Goal: Find specific page/section: Find specific page/section

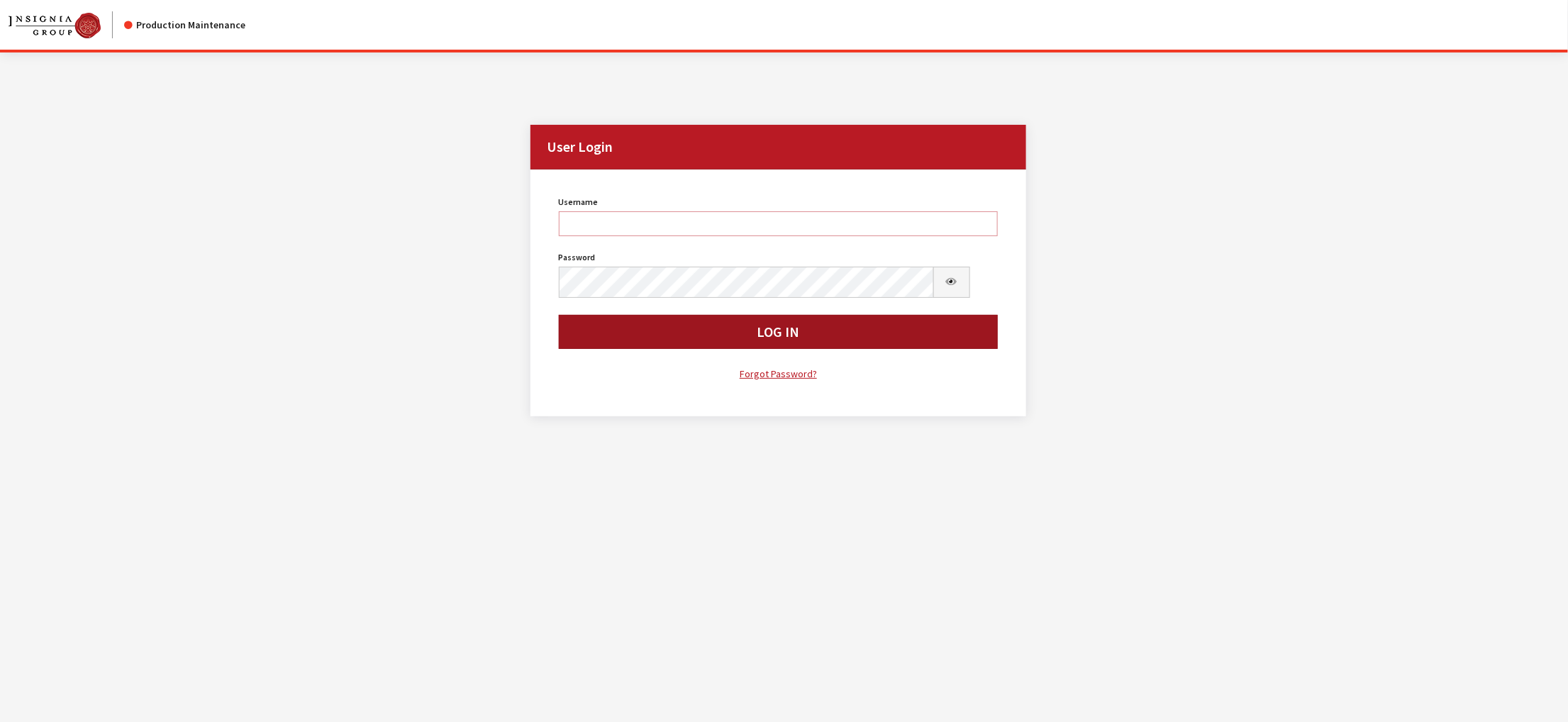
type input "kdorton"
click at [658, 349] on button "Log In" at bounding box center [778, 332] width 440 height 34
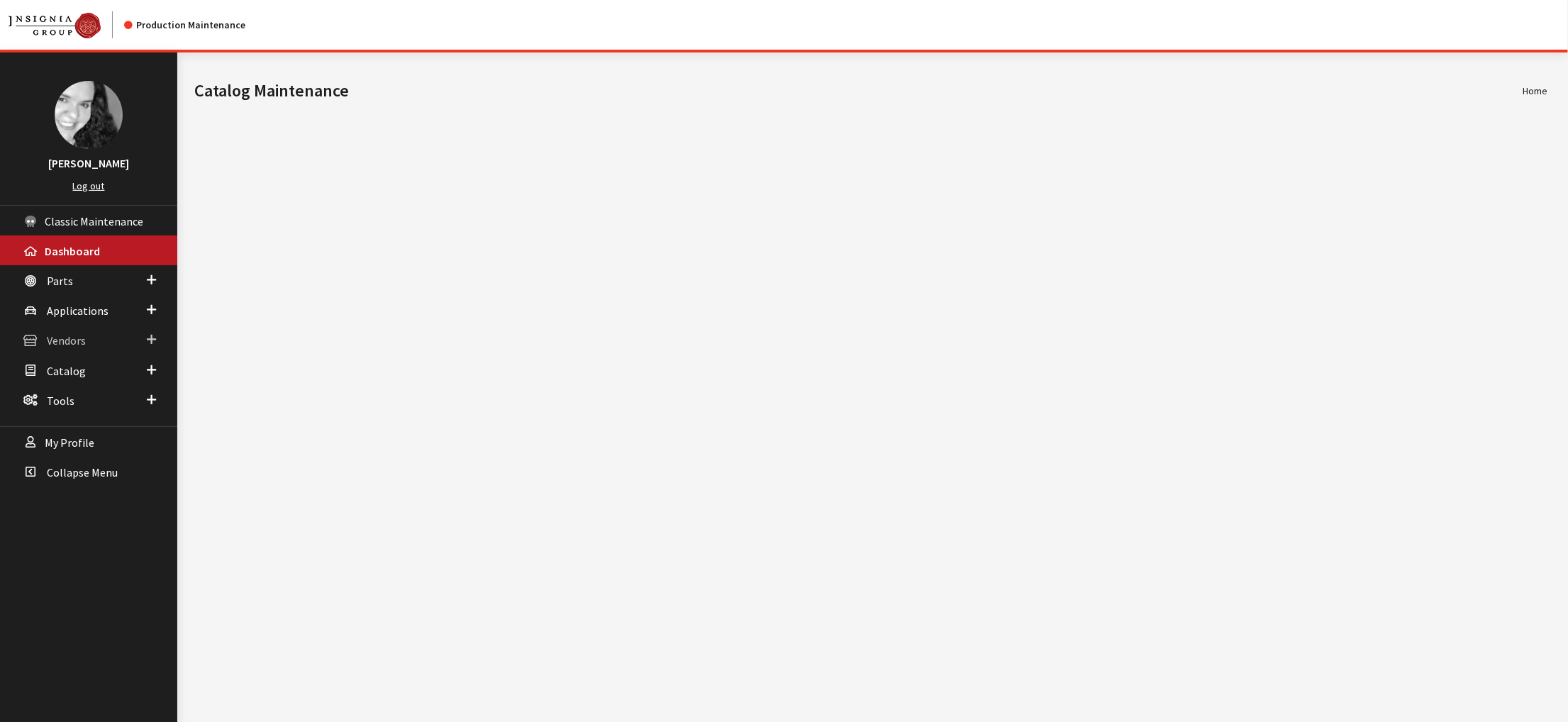
drag, startPoint x: 0, startPoint y: 0, endPoint x: 80, endPoint y: 383, distance: 391.3
click at [80, 348] on span "Vendors" at bounding box center [66, 341] width 39 height 14
click at [92, 381] on link "Dealer Search" at bounding box center [89, 369] width 177 height 26
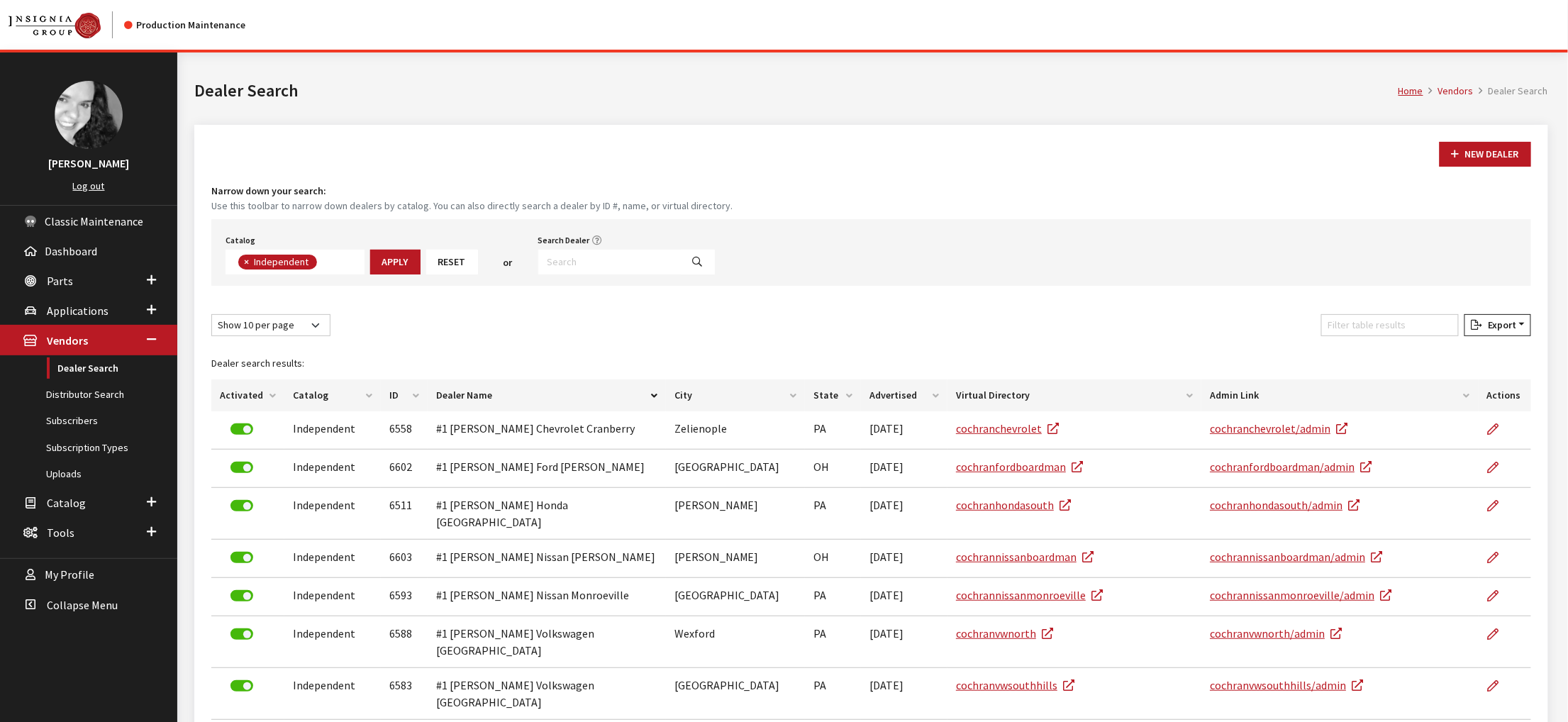
scroll to position [124, 0]
click at [634, 275] on input "Search Dealer" at bounding box center [610, 262] width 143 height 25
type input "fitzgerald"
select select
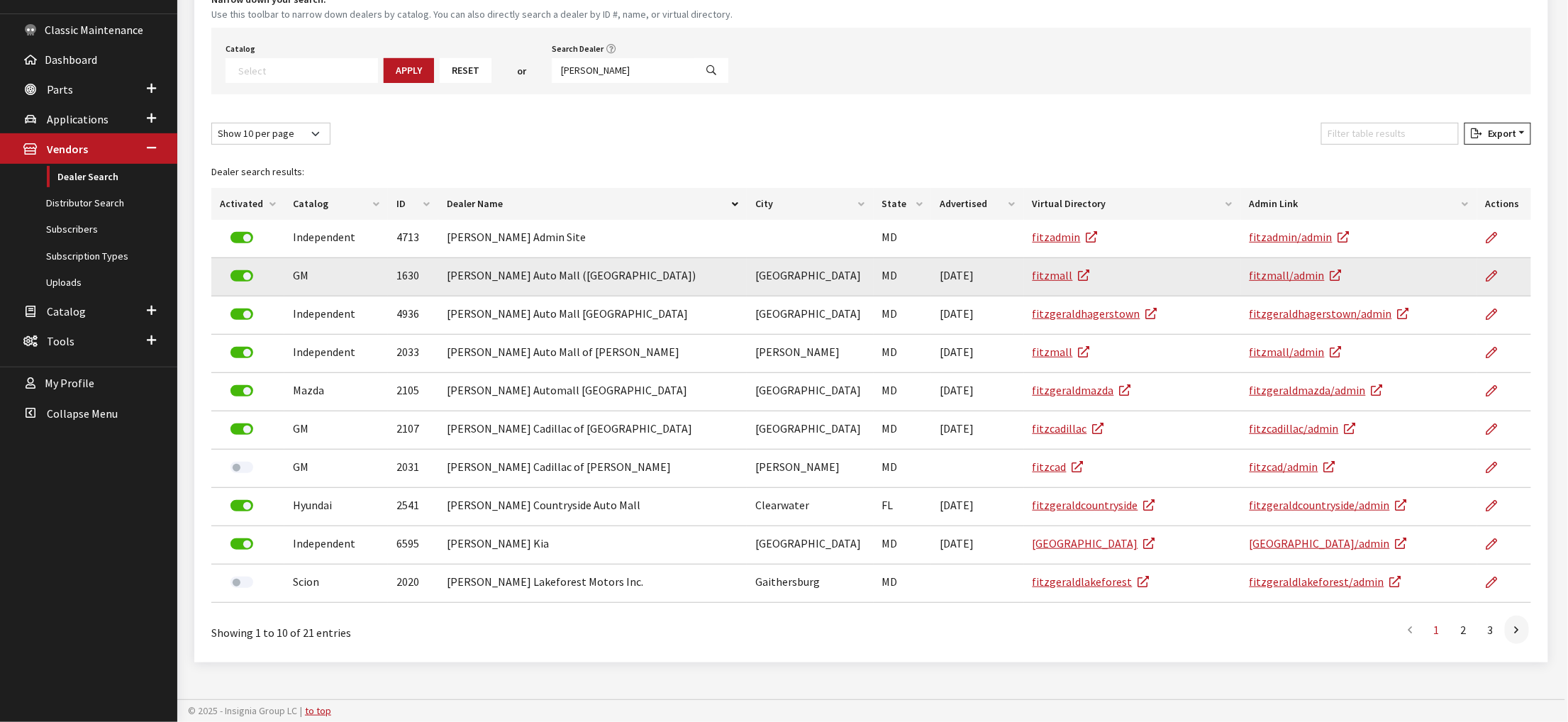
scroll to position [309, 0]
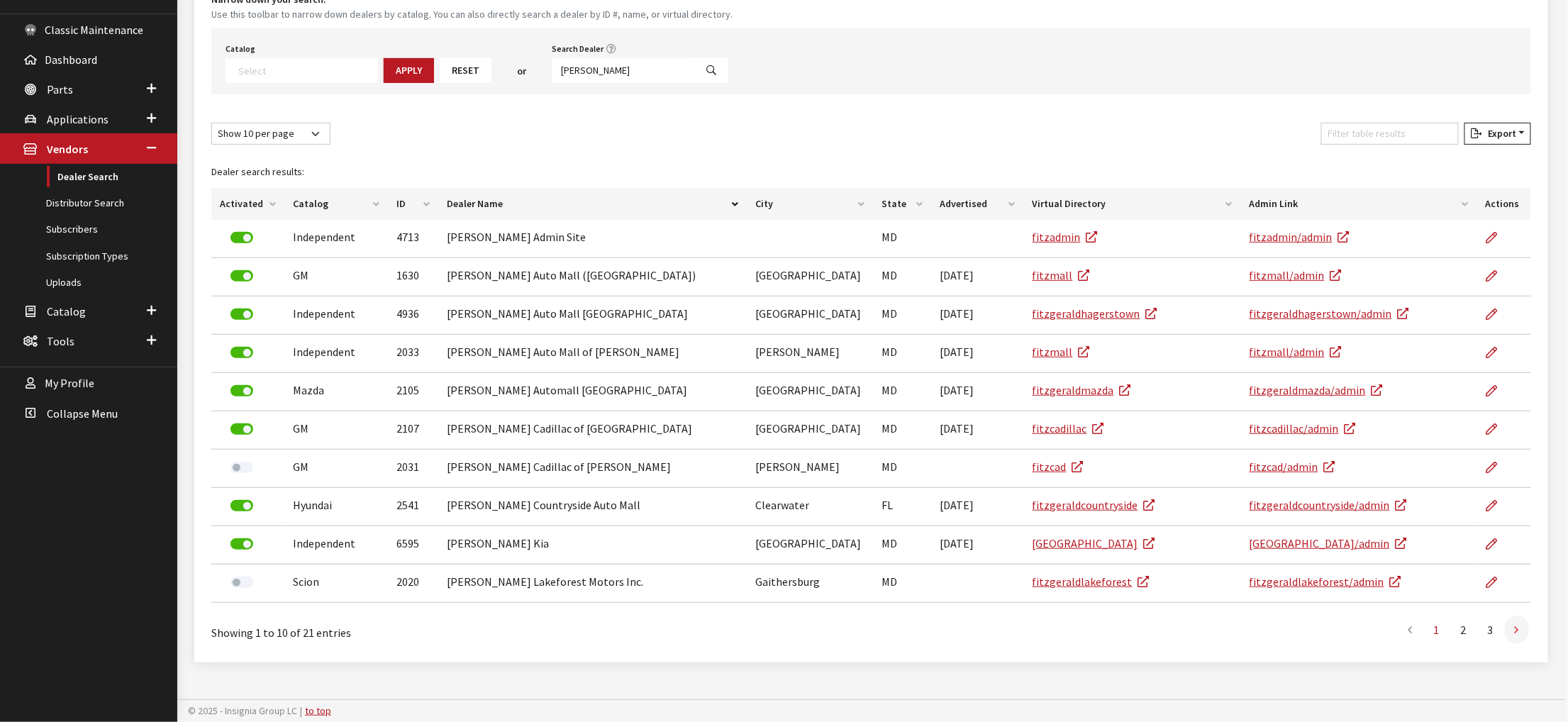
click at [1511, 615] on link at bounding box center [1517, 629] width 24 height 28
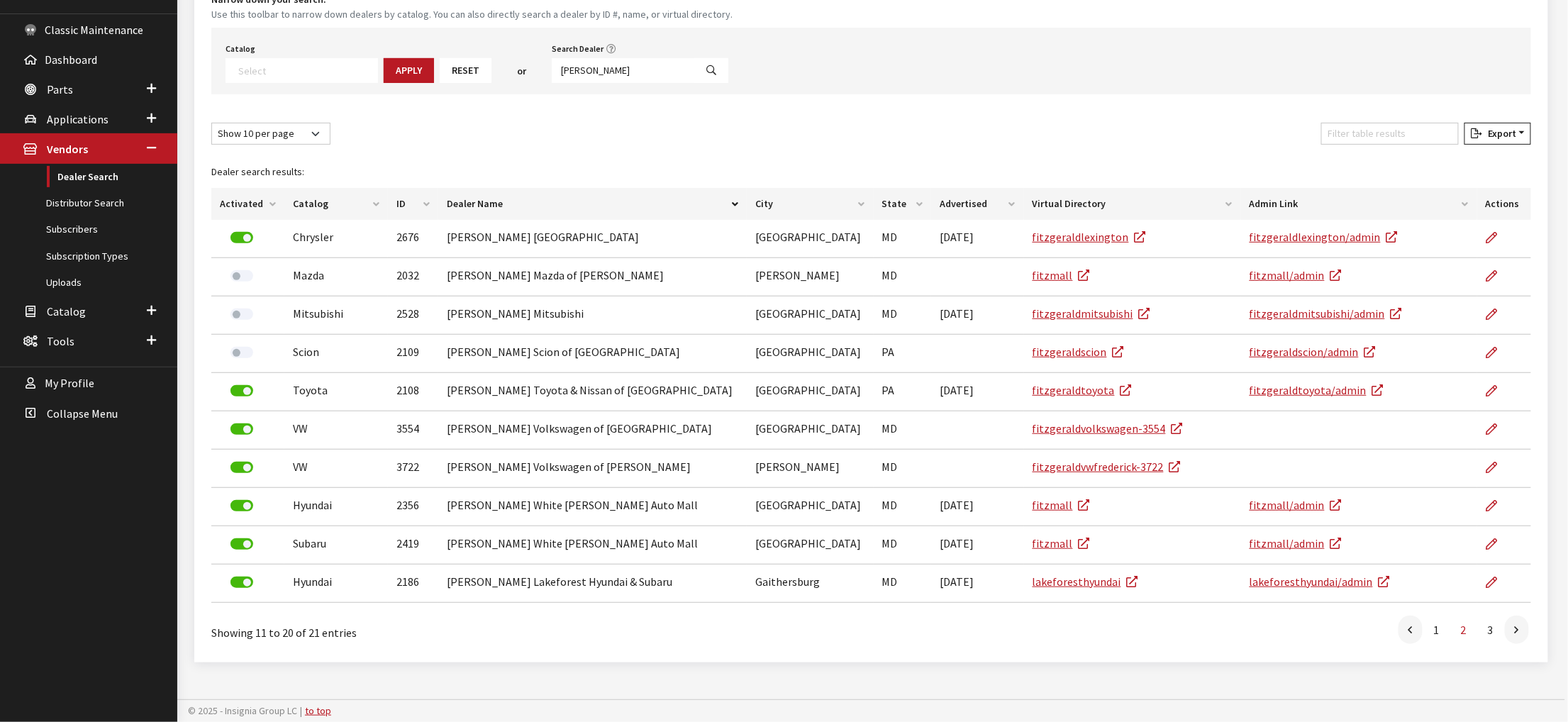
scroll to position [307, 0]
click at [1511, 615] on link at bounding box center [1517, 629] width 24 height 28
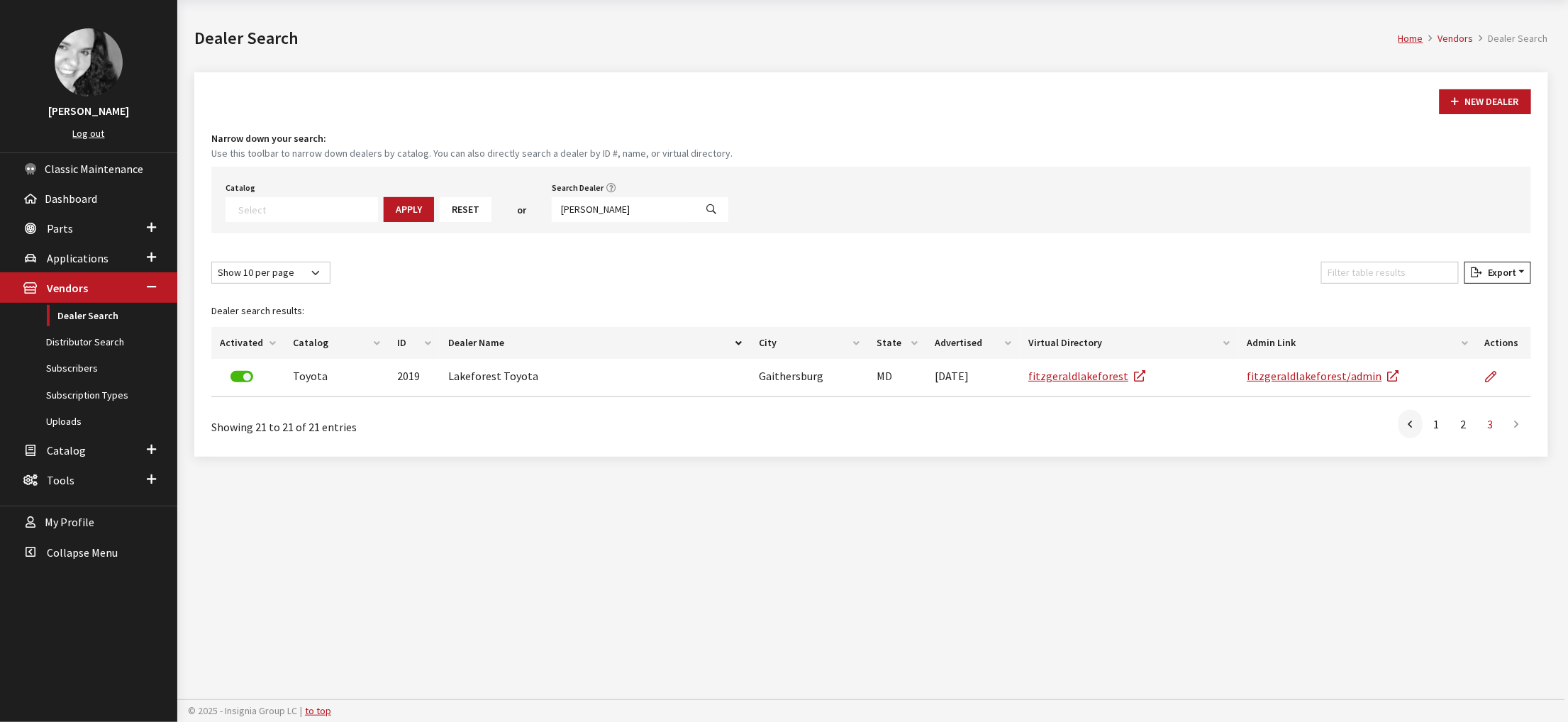
scroll to position [52, 0]
click at [1424, 439] on link "1" at bounding box center [1436, 425] width 26 height 28
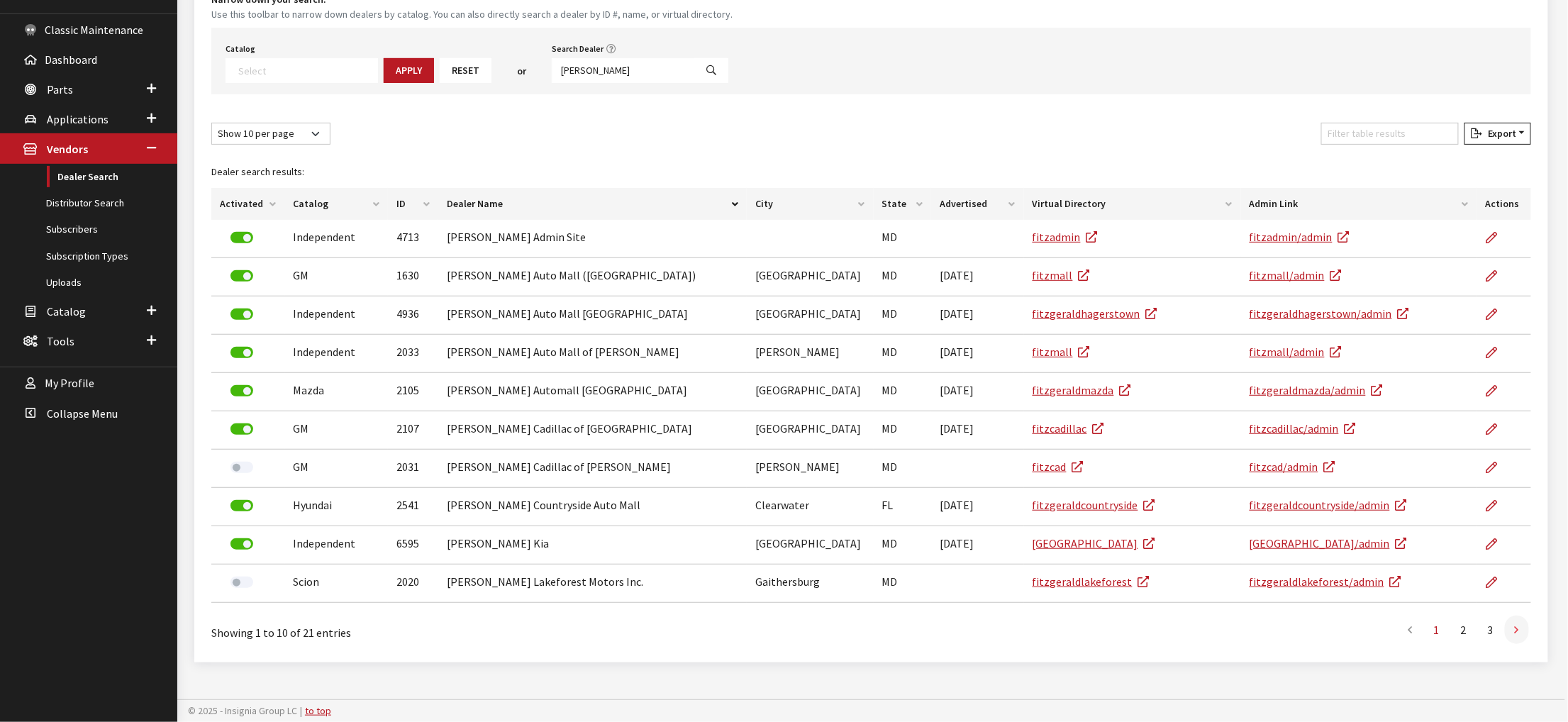
click at [1510, 615] on link at bounding box center [1517, 629] width 24 height 28
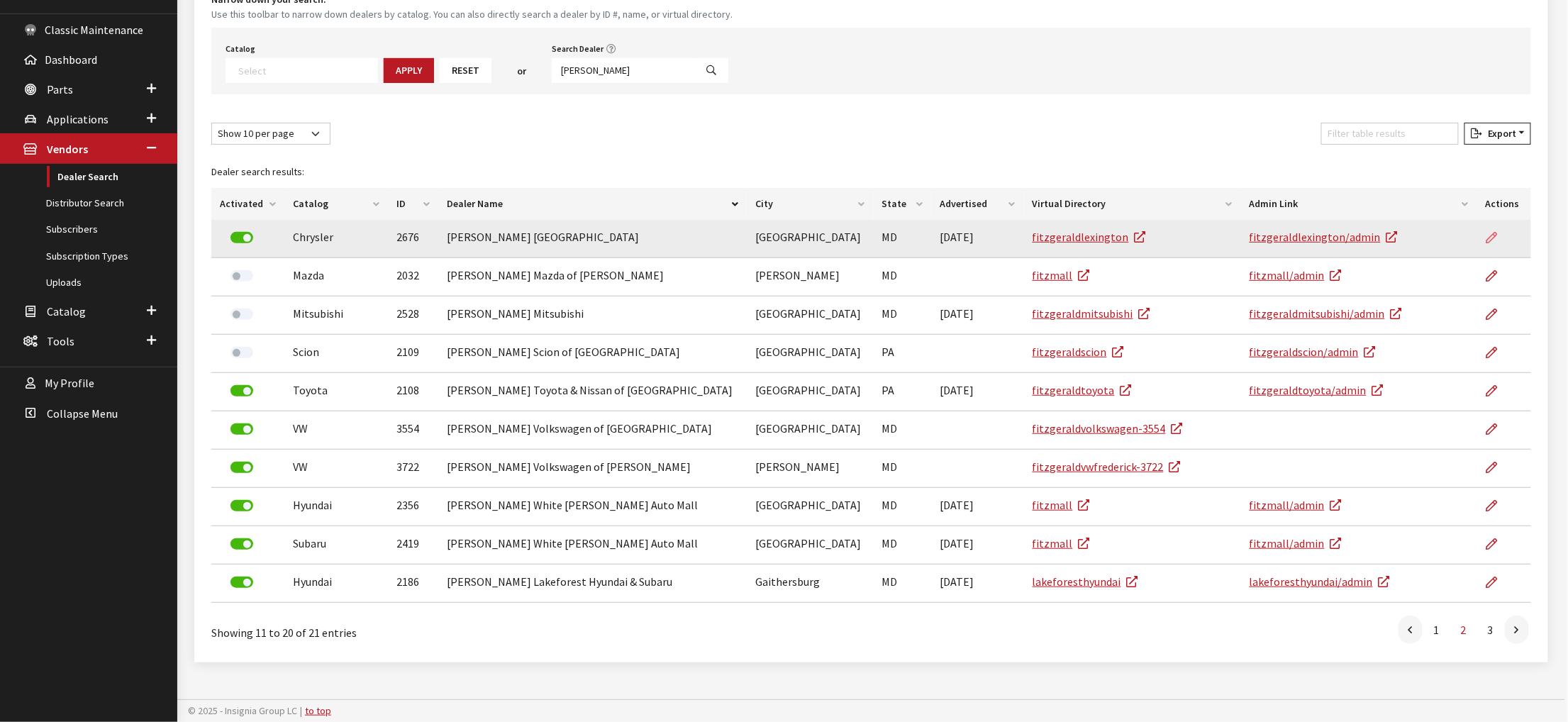
click at [1492, 219] on link at bounding box center [1497, 237] width 24 height 36
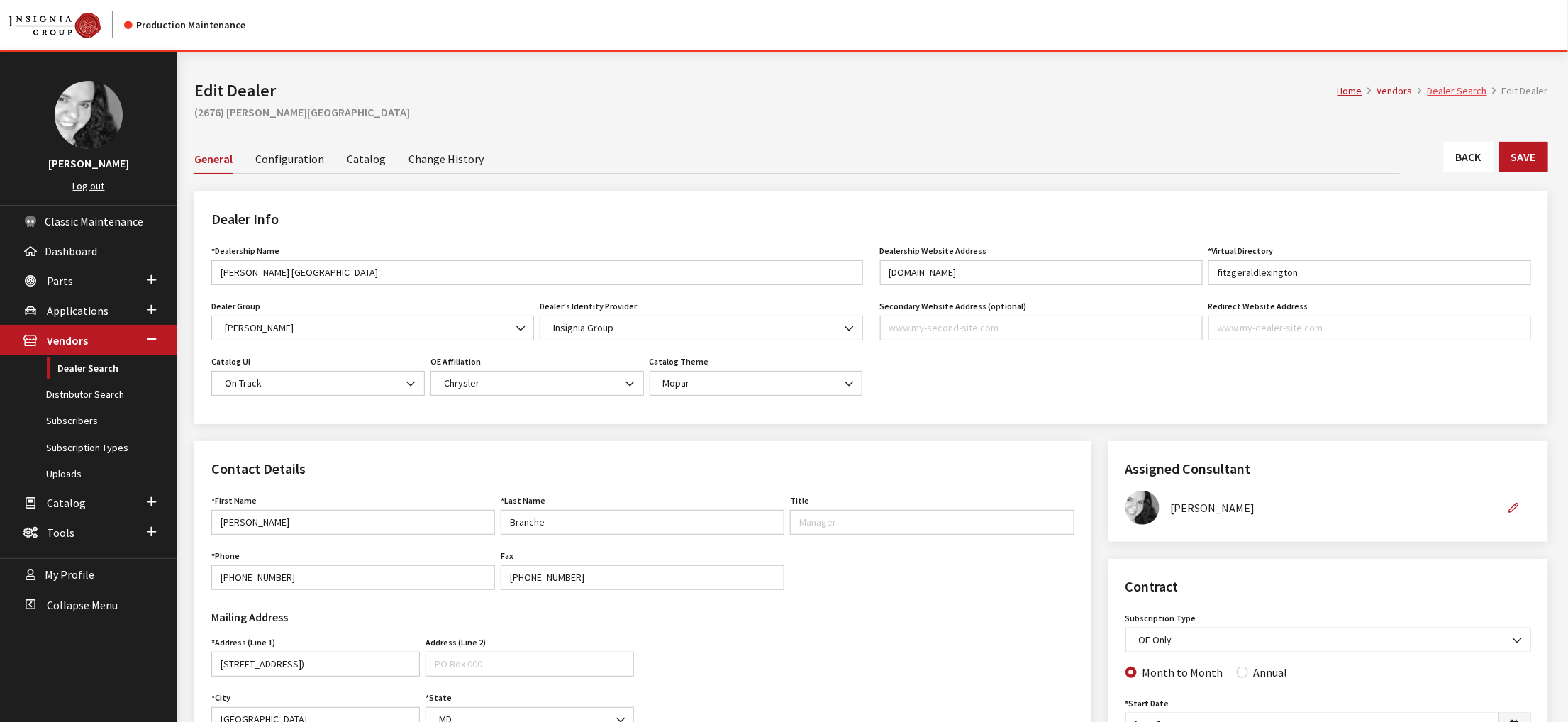
click at [1441, 97] on link "Dealer Search" at bounding box center [1457, 90] width 60 height 12
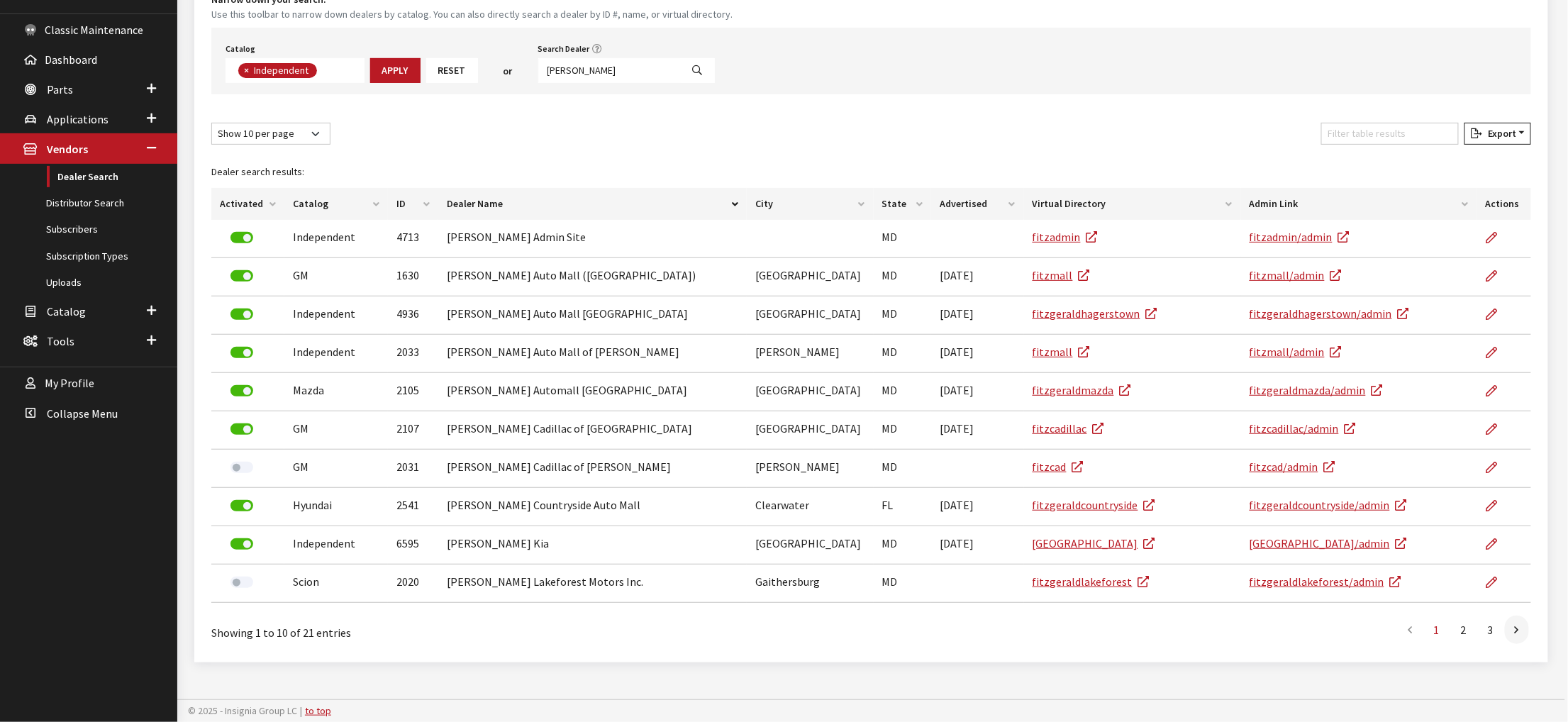
scroll to position [283, 0]
click at [1511, 643] on link at bounding box center [1517, 629] width 24 height 28
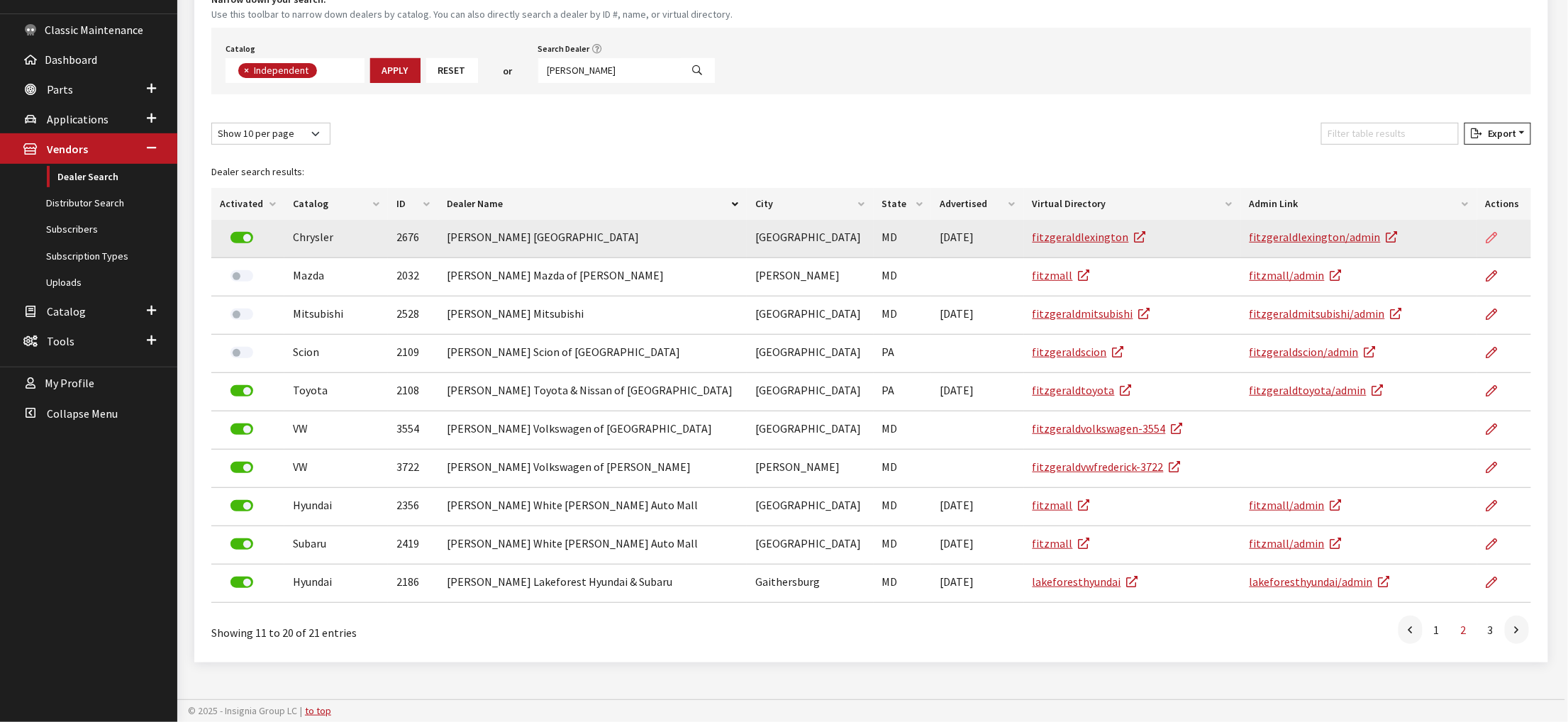
click at [1492, 221] on link at bounding box center [1497, 237] width 24 height 36
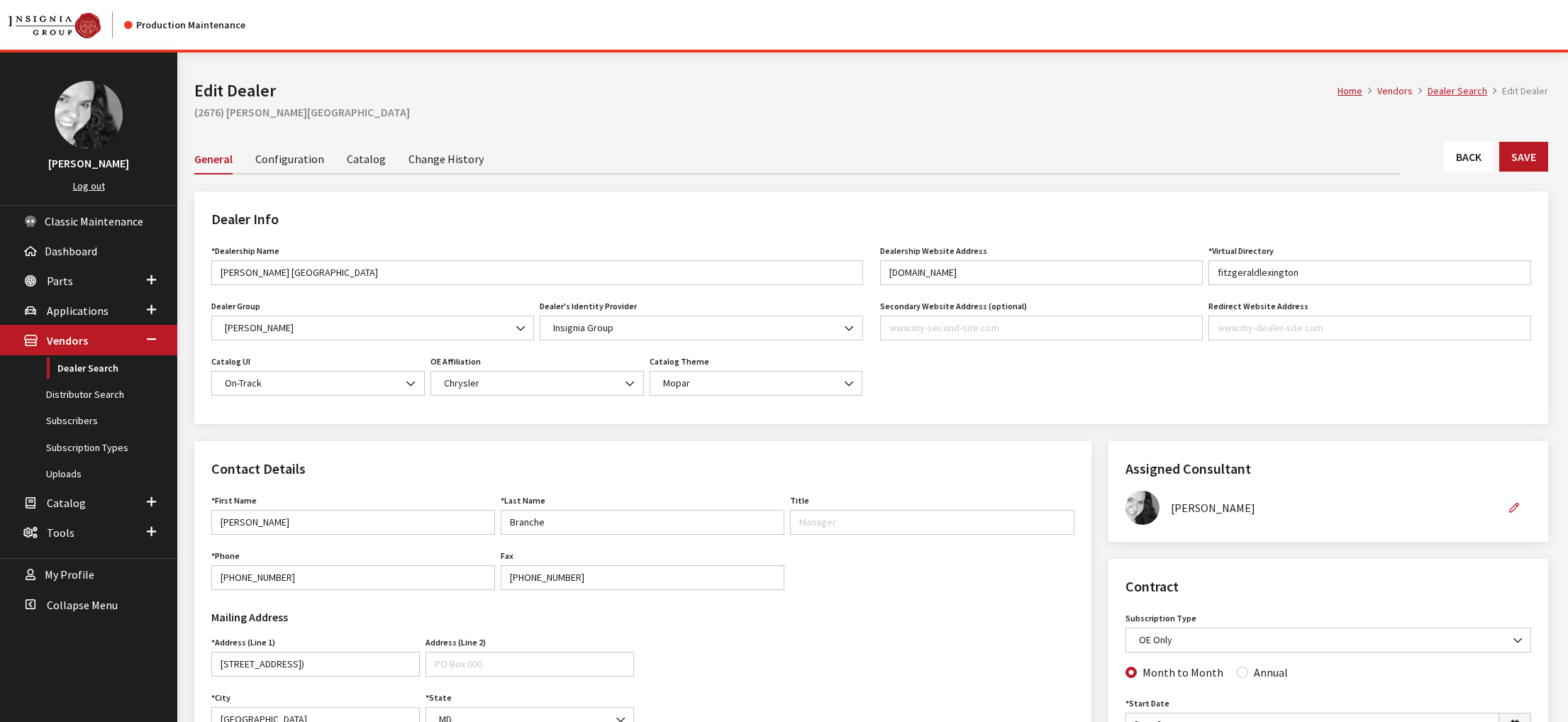
scroll to position [496, 0]
